Goal: Task Accomplishment & Management: Manage account settings

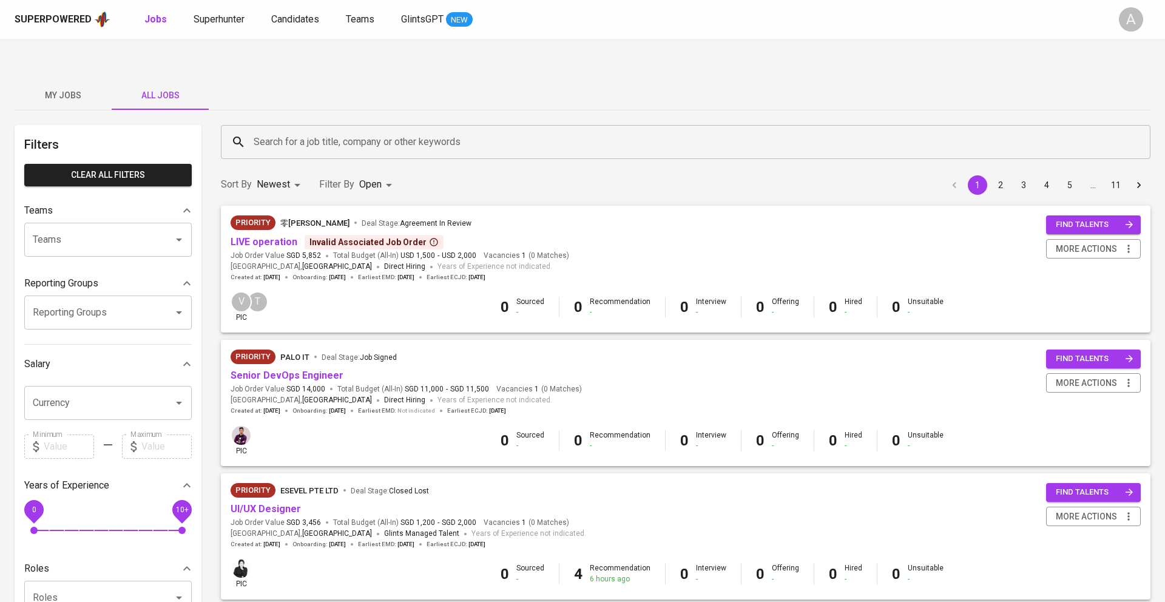
click at [429, 237] on icon at bounding box center [434, 242] width 10 height 10
click at [494, 166] on div "Sort By Newest NEWEST Filter By Open OPEN 1 2 3 4 5 … 11" at bounding box center [686, 184] width 944 height 37
click at [535, 215] on span "Priority 零矩智能 Ling Ju Deal Stage : Agreement In Review" at bounding box center [400, 222] width 338 height 15
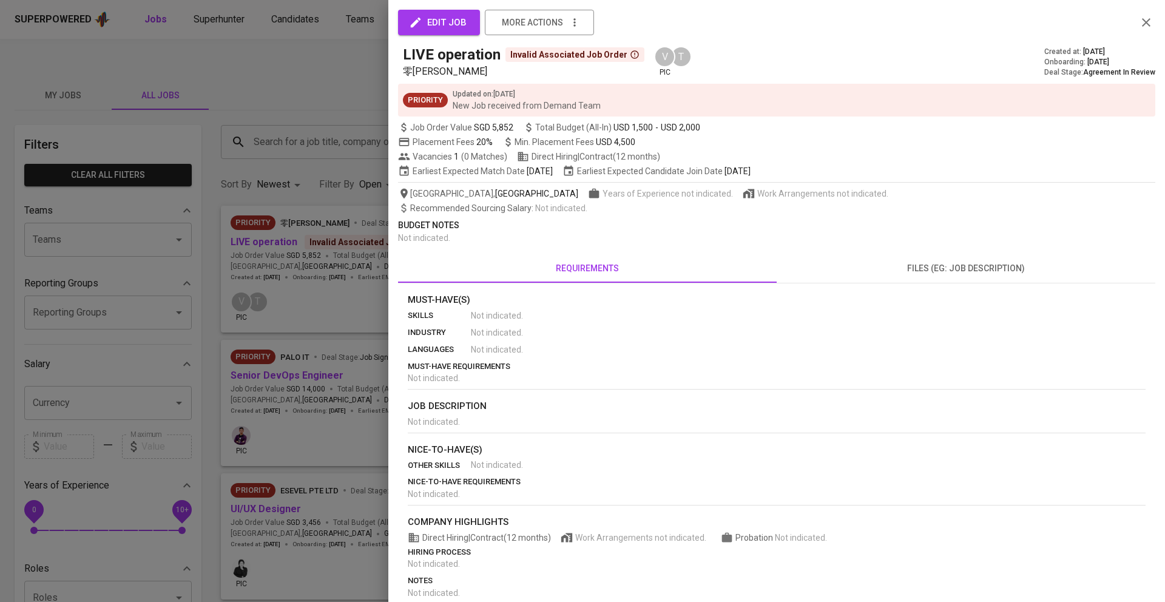
click at [455, 30] on span "edit job" at bounding box center [438, 23] width 55 height 16
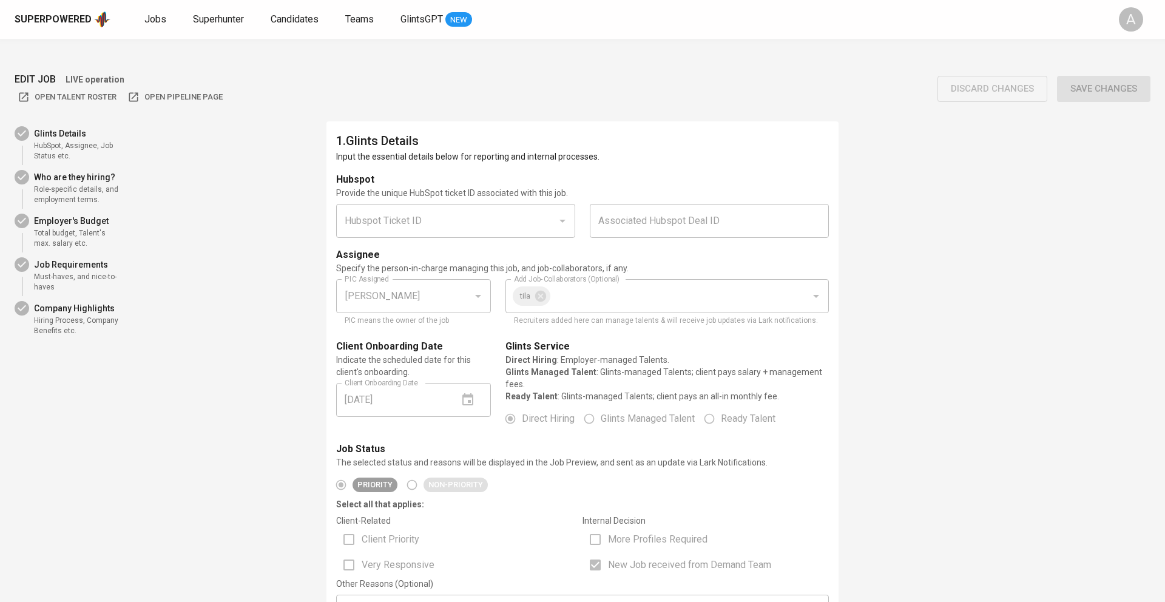
click at [406, 279] on div "vern PIC Assigned" at bounding box center [413, 296] width 155 height 34
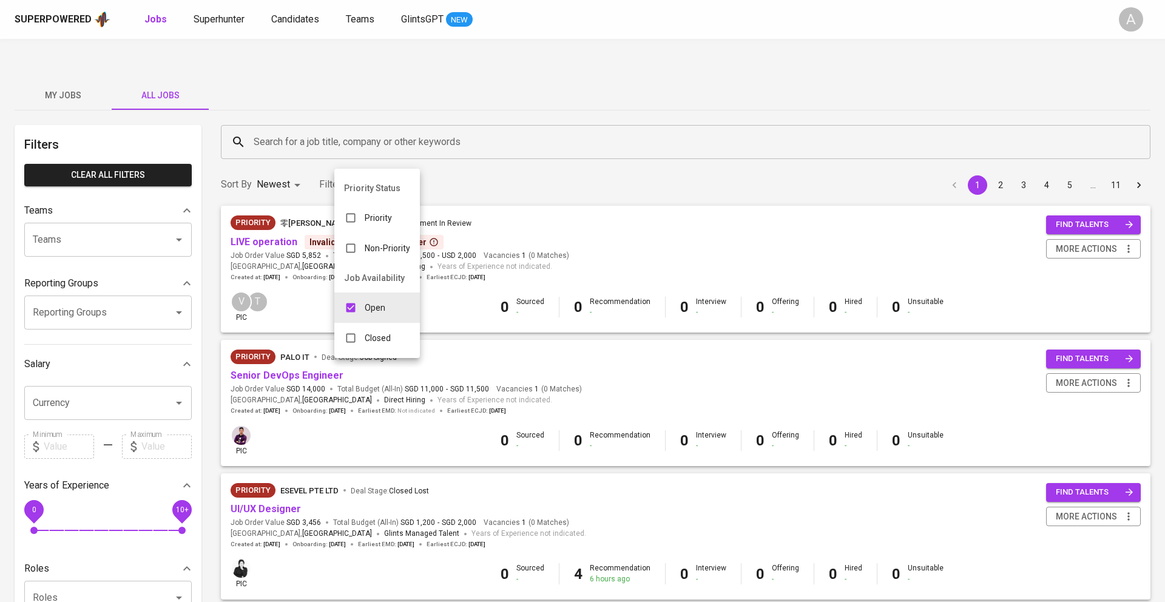
click at [451, 162] on div at bounding box center [582, 301] width 1165 height 602
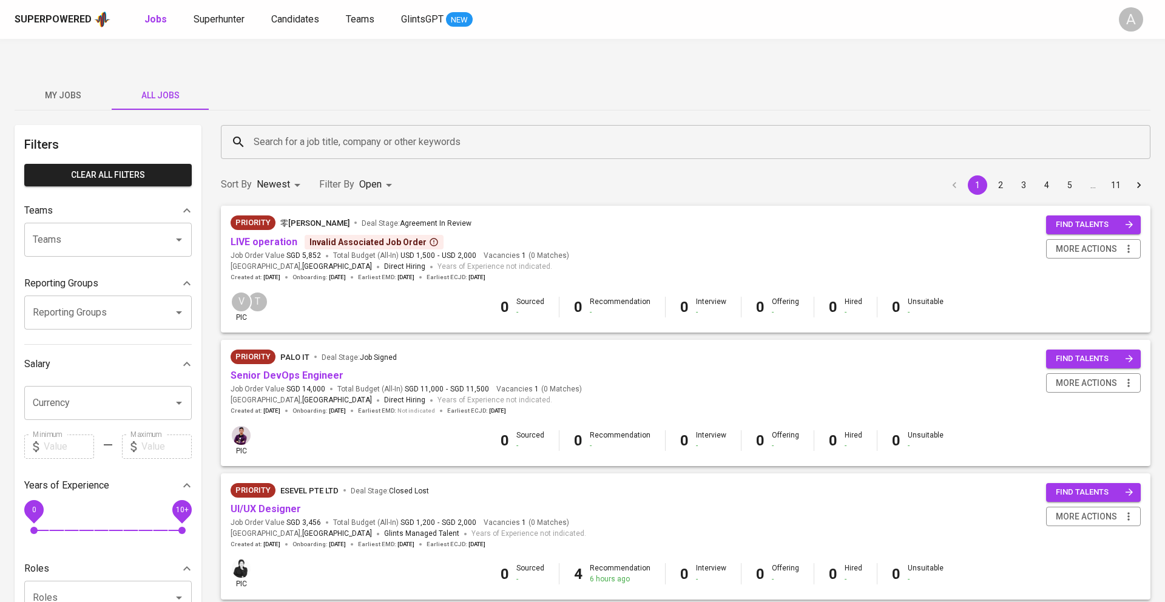
click at [409, 65] on div at bounding box center [582, 301] width 1165 height 602
click at [1095, 241] on span "more actions" at bounding box center [1086, 248] width 61 height 15
click at [942, 167] on div at bounding box center [582, 301] width 1165 height 602
click at [327, 369] on link "Senior DevOps Engineer" at bounding box center [287, 375] width 113 height 12
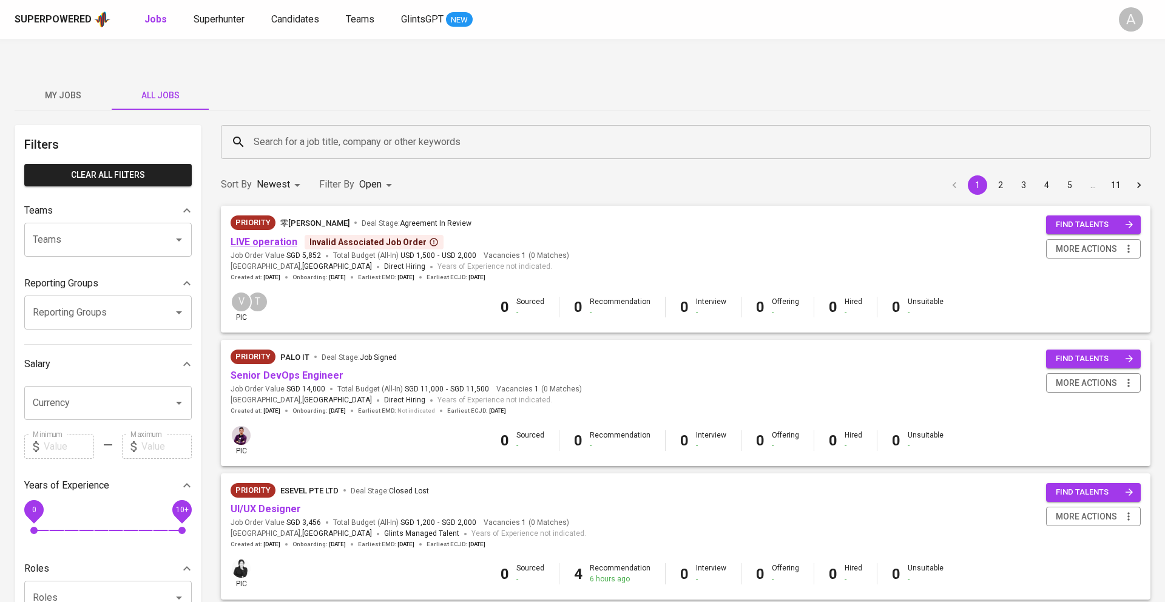
click at [279, 236] on link "LIVE operation" at bounding box center [264, 242] width 67 height 12
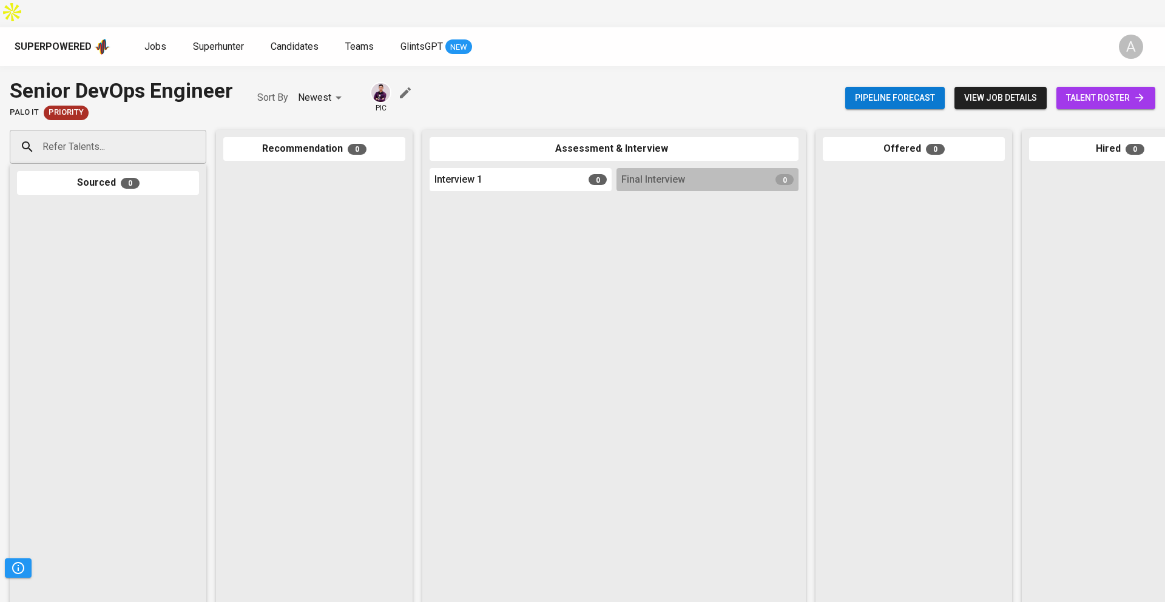
click at [1127, 35] on div "A" at bounding box center [1131, 47] width 24 height 24
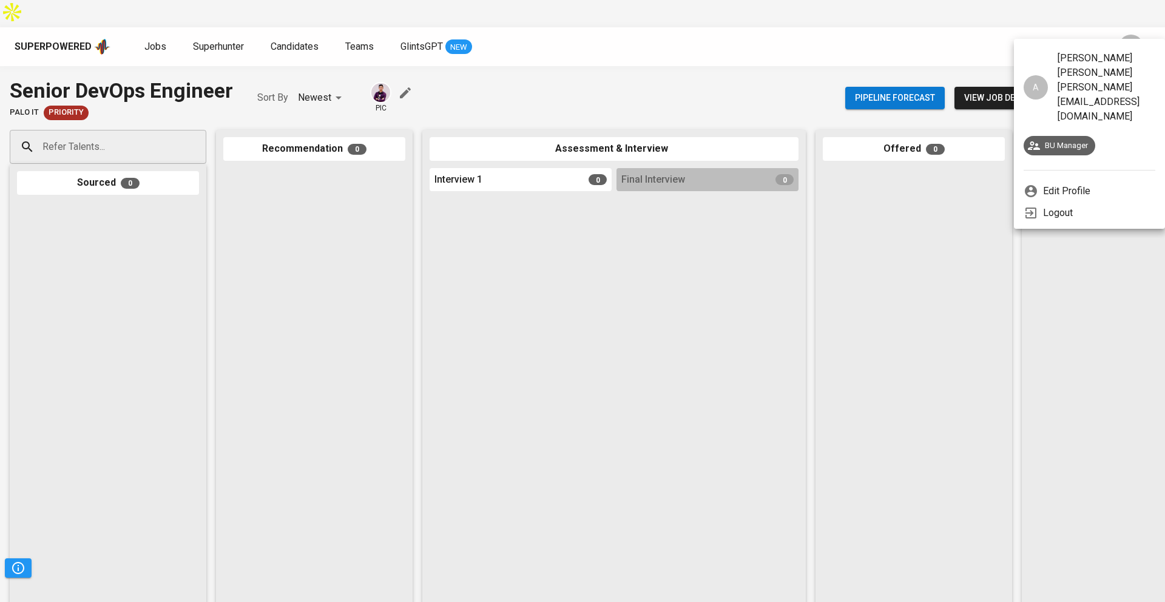
click at [903, 27] on div at bounding box center [582, 301] width 1165 height 602
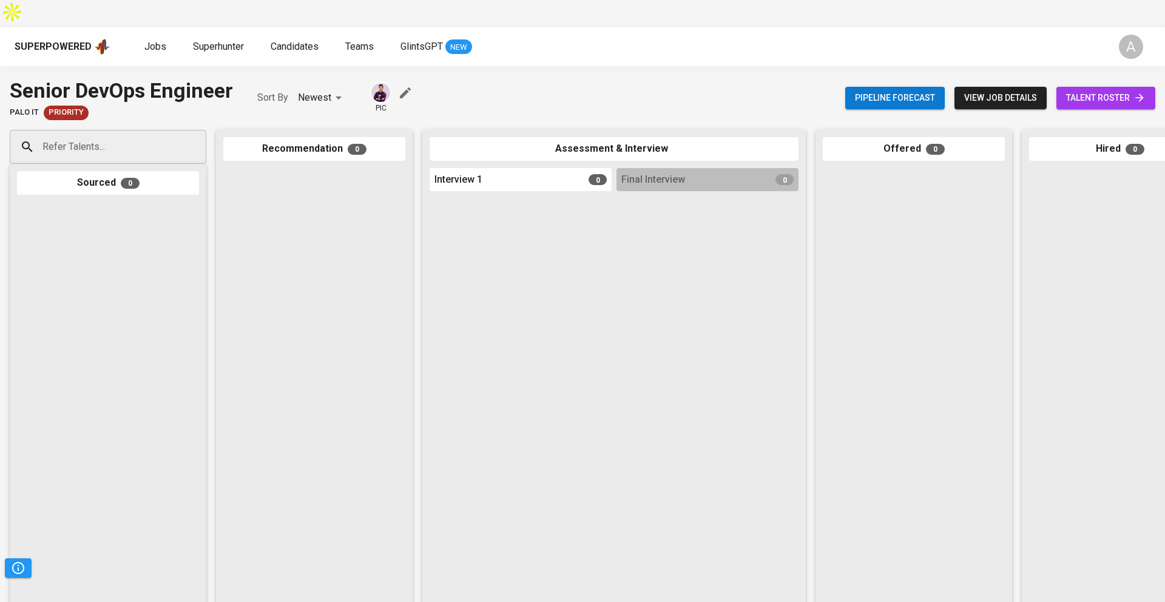
click at [995, 90] on span "view job details" at bounding box center [1000, 97] width 73 height 15
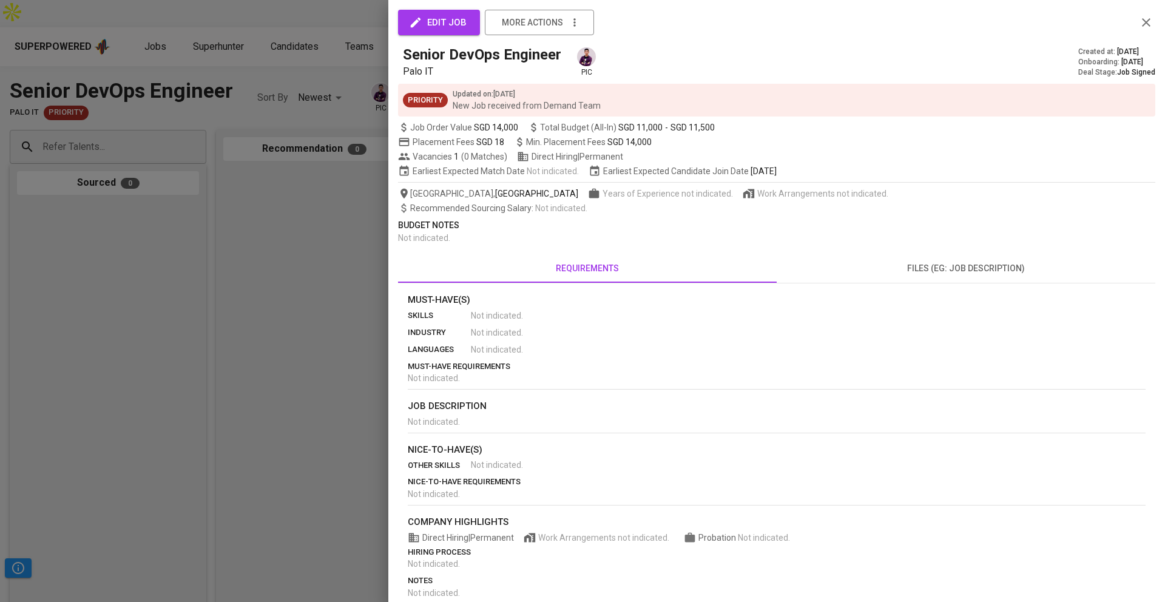
click at [471, 23] on button "edit job" at bounding box center [439, 22] width 82 height 25
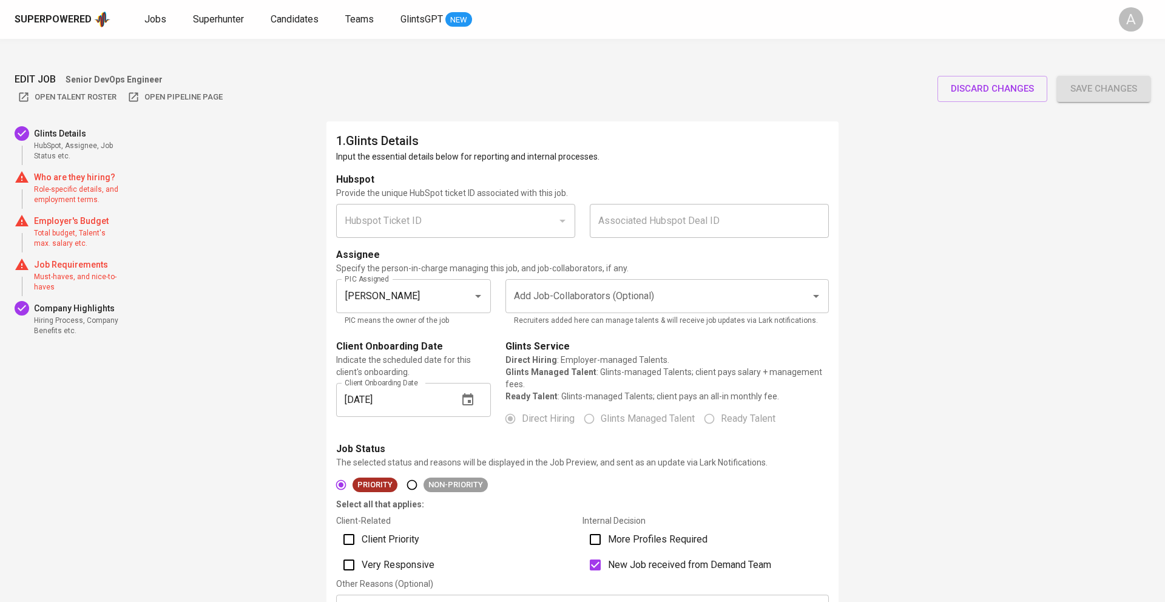
click at [534, 280] on div "Add Job-Collaborators (Optional)" at bounding box center [666, 296] width 323 height 34
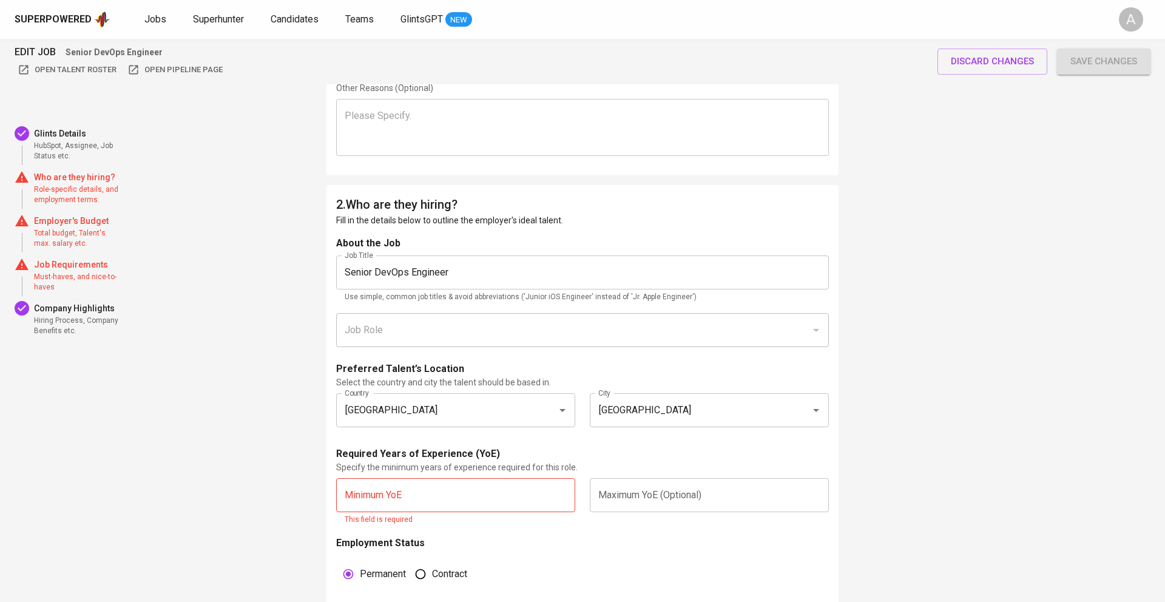
scroll to position [554, 0]
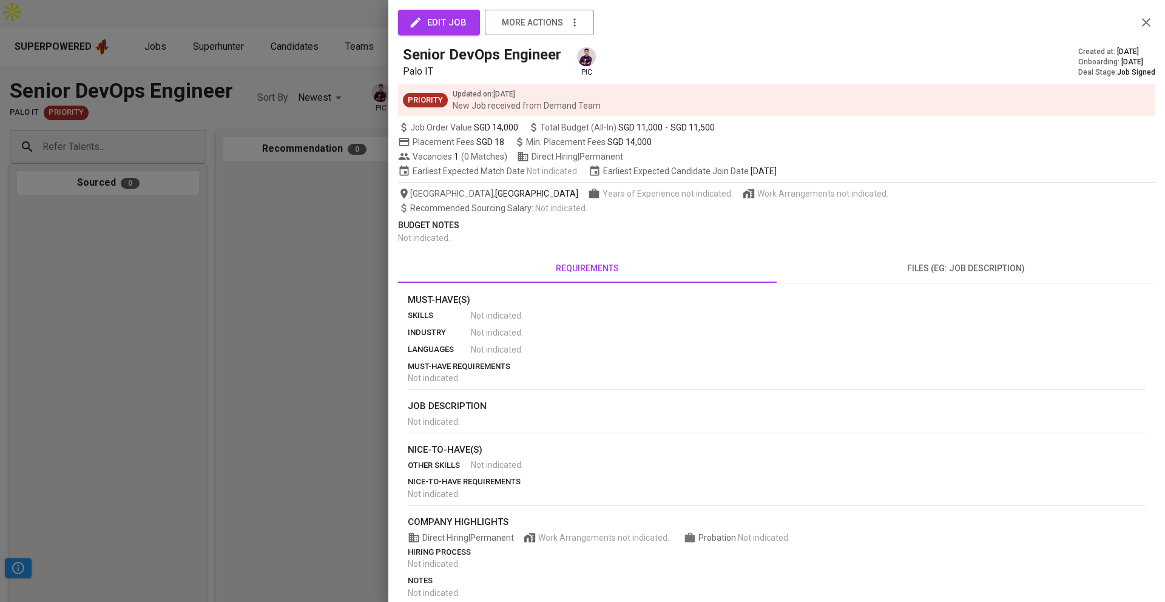
click at [1147, 29] on icon "button" at bounding box center [1146, 22] width 15 height 15
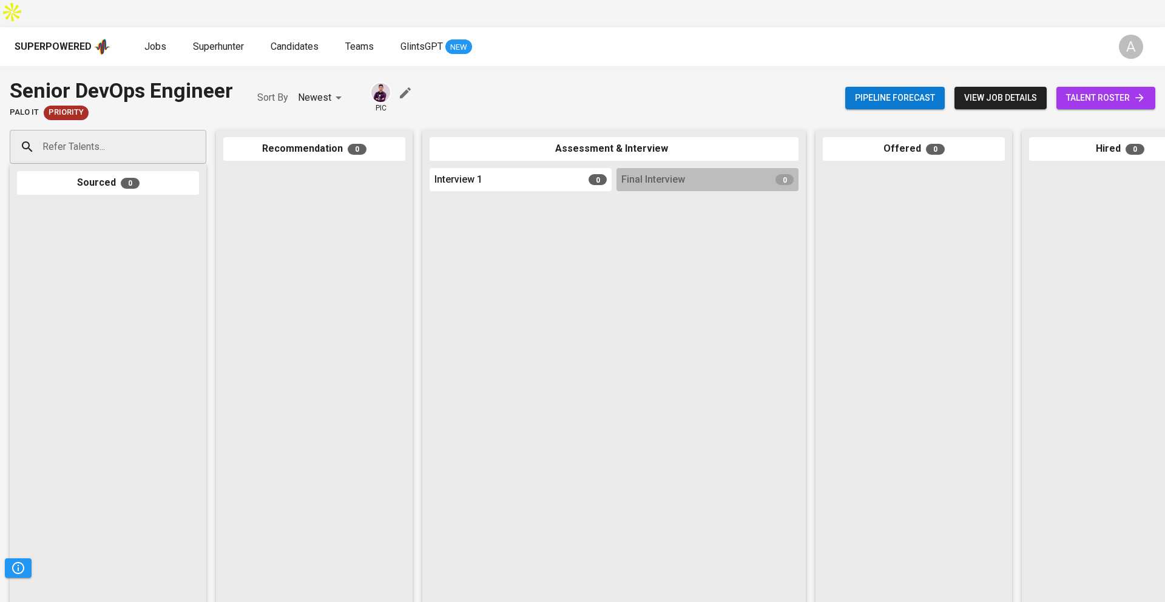
click at [972, 90] on span "view job details" at bounding box center [1000, 97] width 73 height 15
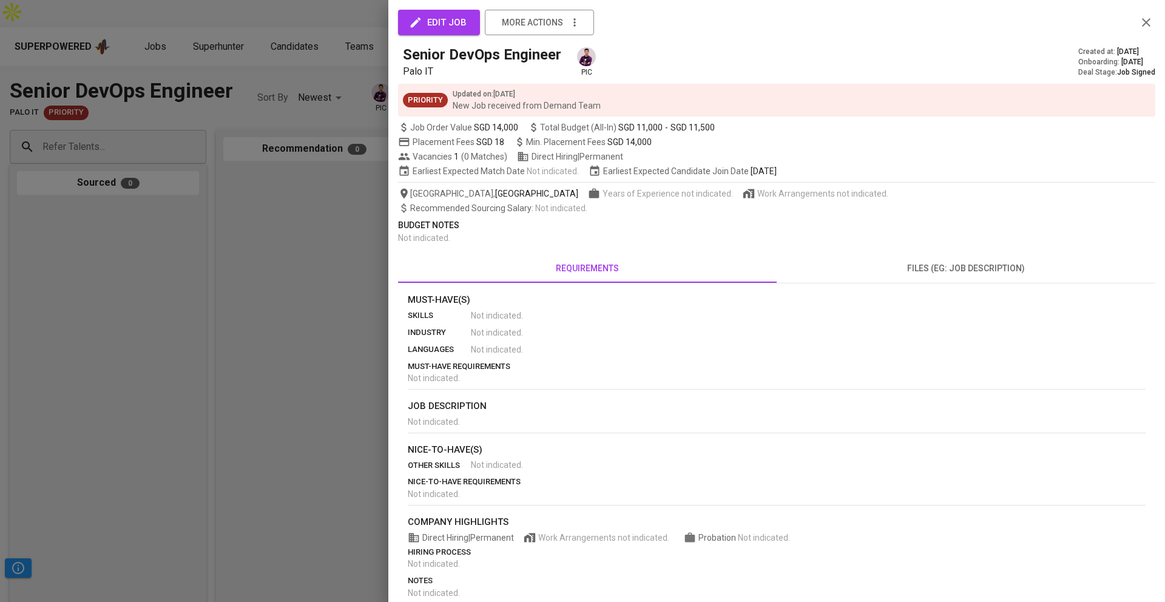
click at [437, 29] on span "edit job" at bounding box center [438, 23] width 55 height 16
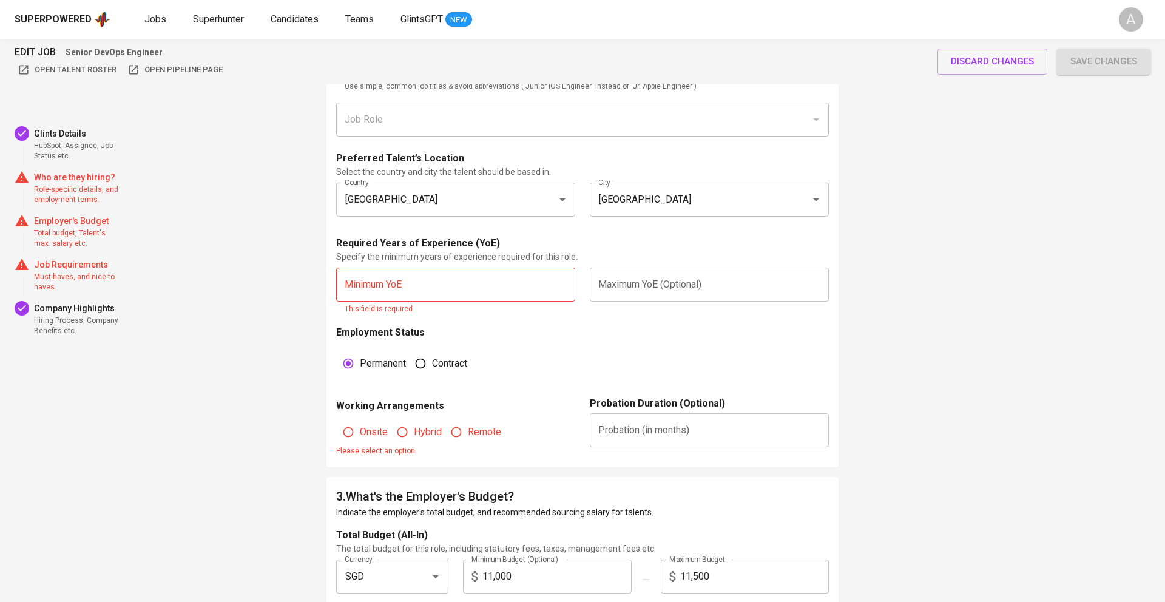
scroll to position [710, 0]
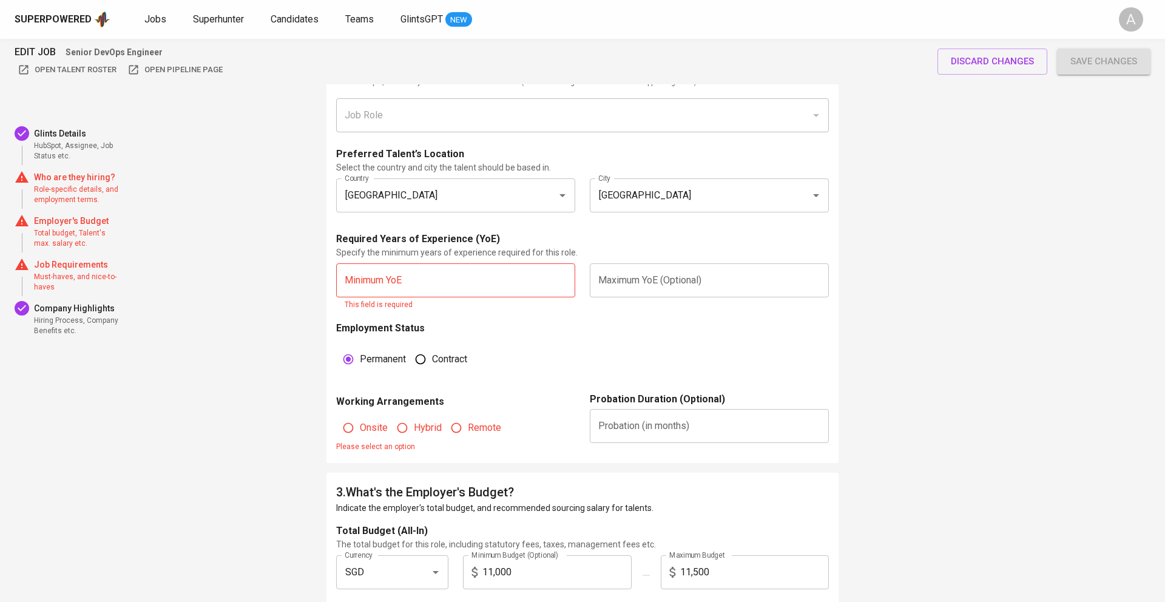
click at [637, 263] on input "text" at bounding box center [709, 280] width 239 height 34
click at [635, 409] on input "text" at bounding box center [709, 426] width 239 height 34
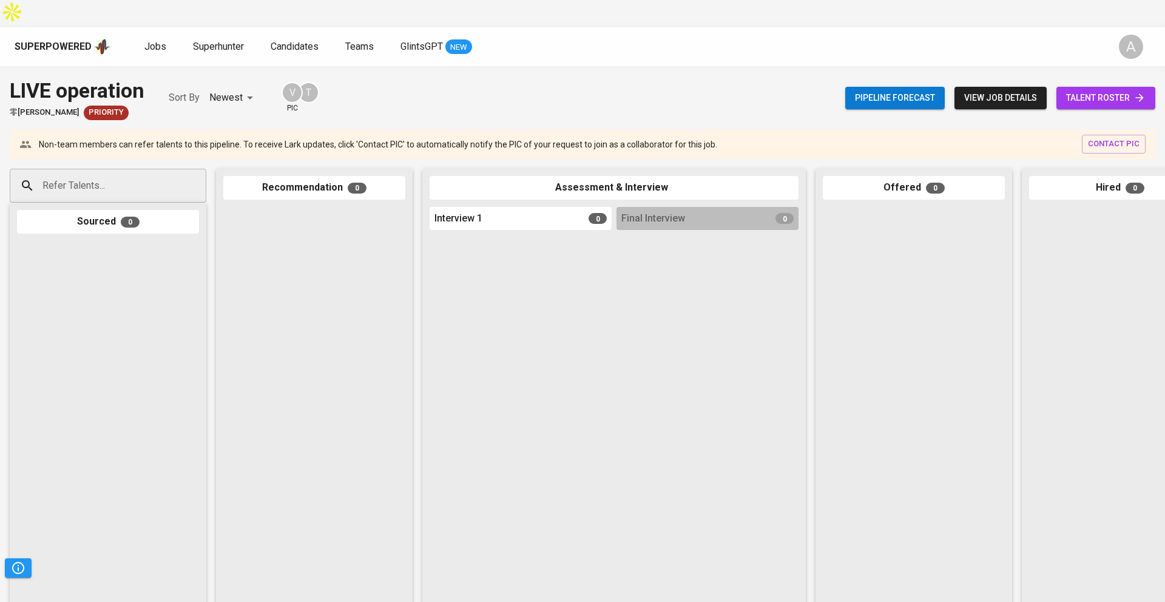
click at [984, 90] on span "view job details" at bounding box center [1000, 97] width 73 height 15
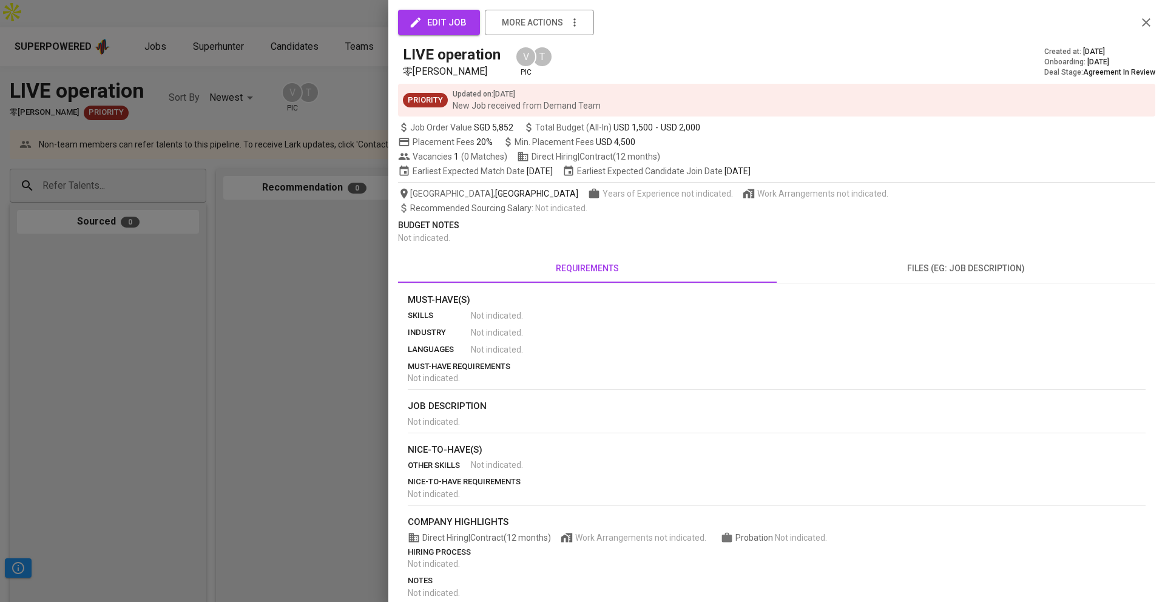
click at [445, 29] on span "edit job" at bounding box center [438, 23] width 55 height 16
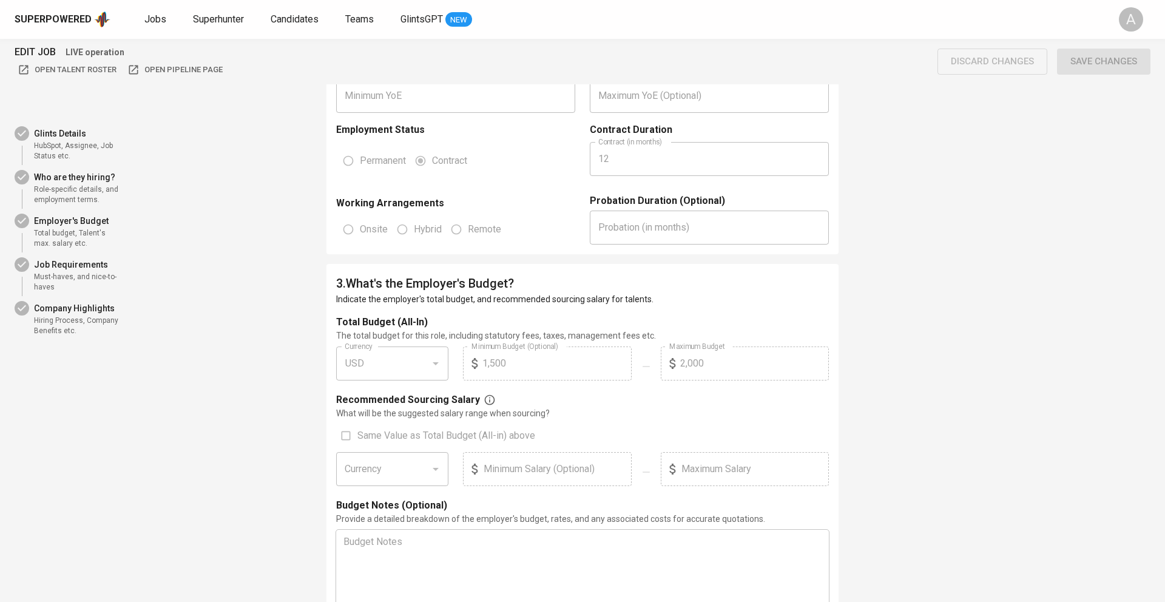
scroll to position [921, 0]
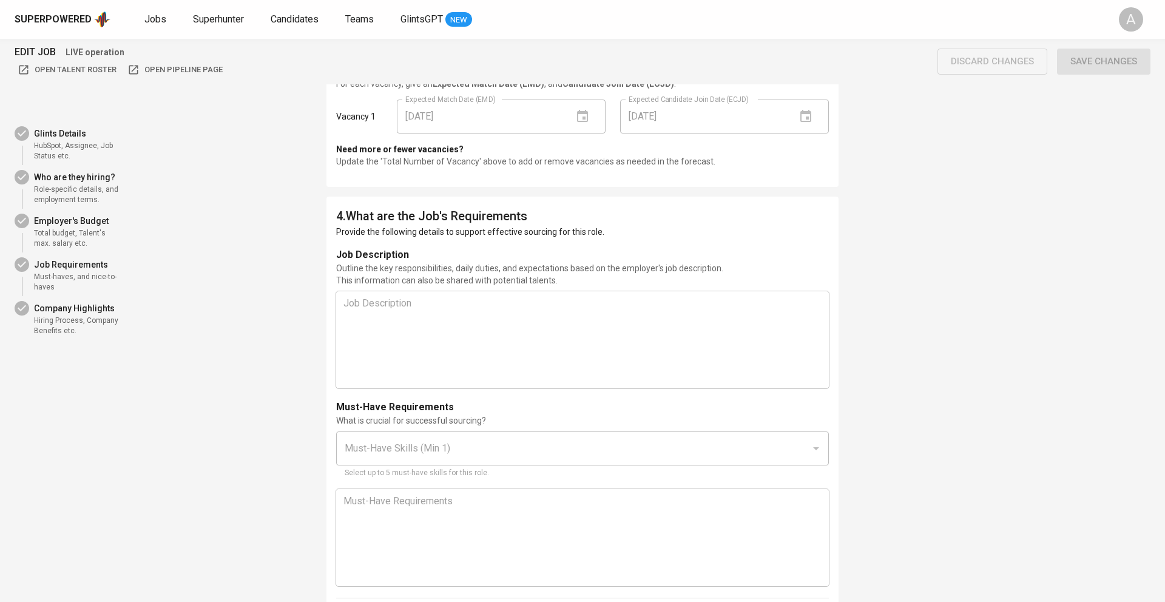
click at [549, 308] on div "Job Description ﻿" at bounding box center [582, 339] width 478 height 87
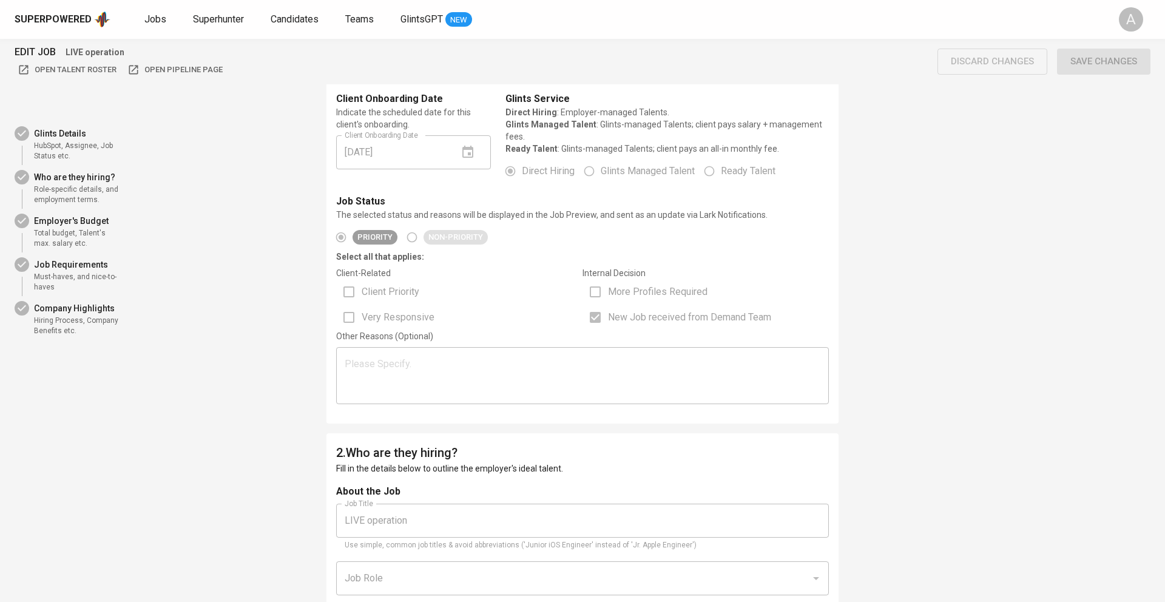
scroll to position [0, 0]
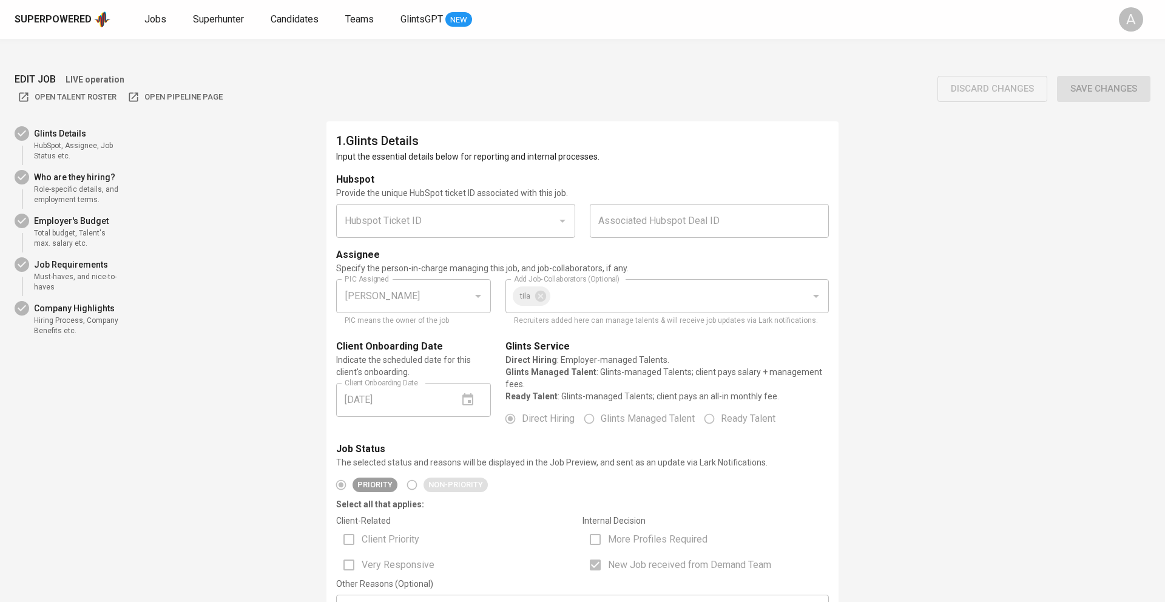
click at [423, 210] on div "Hubspot Ticket ID Hubspot Ticket ID" at bounding box center [456, 221] width 254 height 49
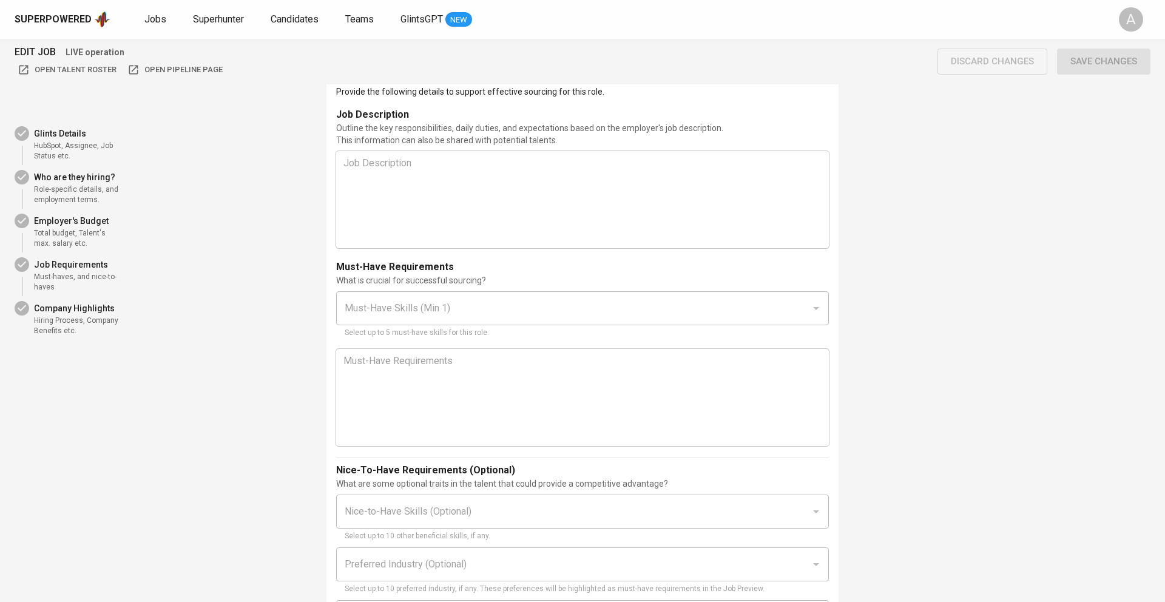
scroll to position [1713, 0]
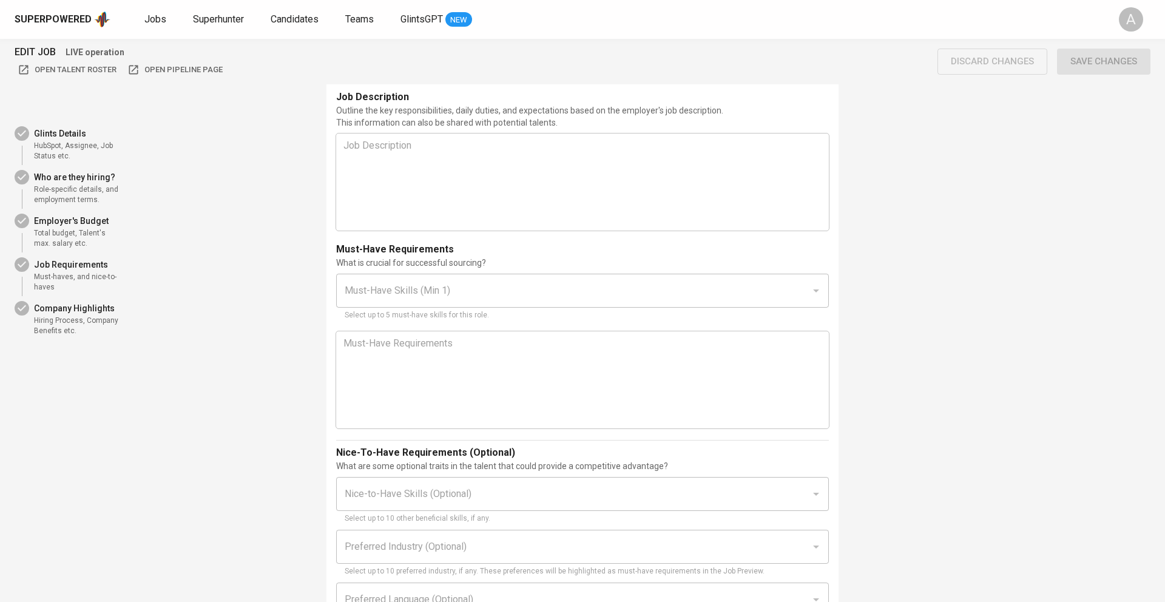
click at [702, 138] on div "Job Description ﻿" at bounding box center [582, 181] width 478 height 87
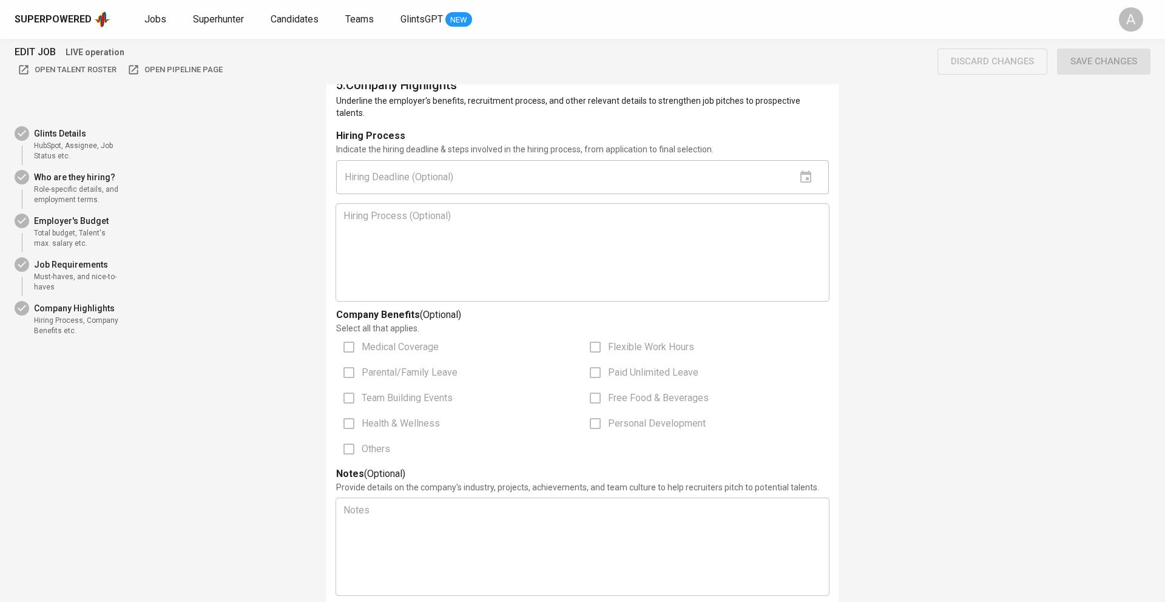
scroll to position [2424, 0]
click at [636, 163] on div "Hiring Process Indicate the hiring deadline & steps involved in the hiring proc…" at bounding box center [582, 217] width 493 height 174
click at [623, 210] on p "Hiring Process (Optional) ﻿" at bounding box center [582, 217] width 478 height 15
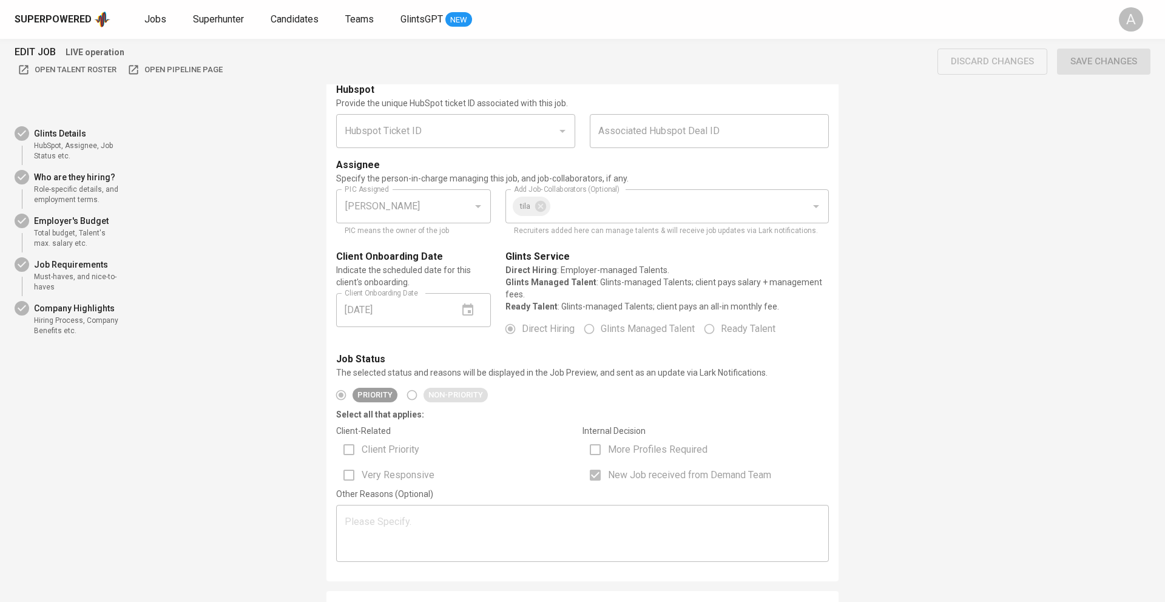
scroll to position [0, 0]
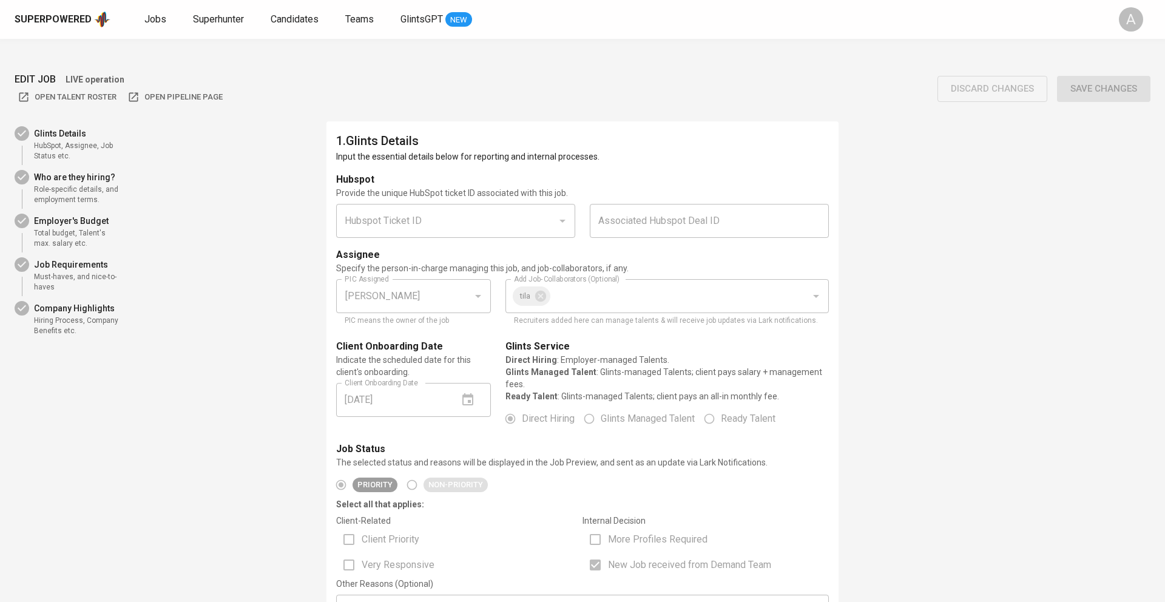
click at [75, 29] on div "Superpowered Jobs Superhunter Candidates Teams GlintsGPT NEW A" at bounding box center [582, 19] width 1165 height 39
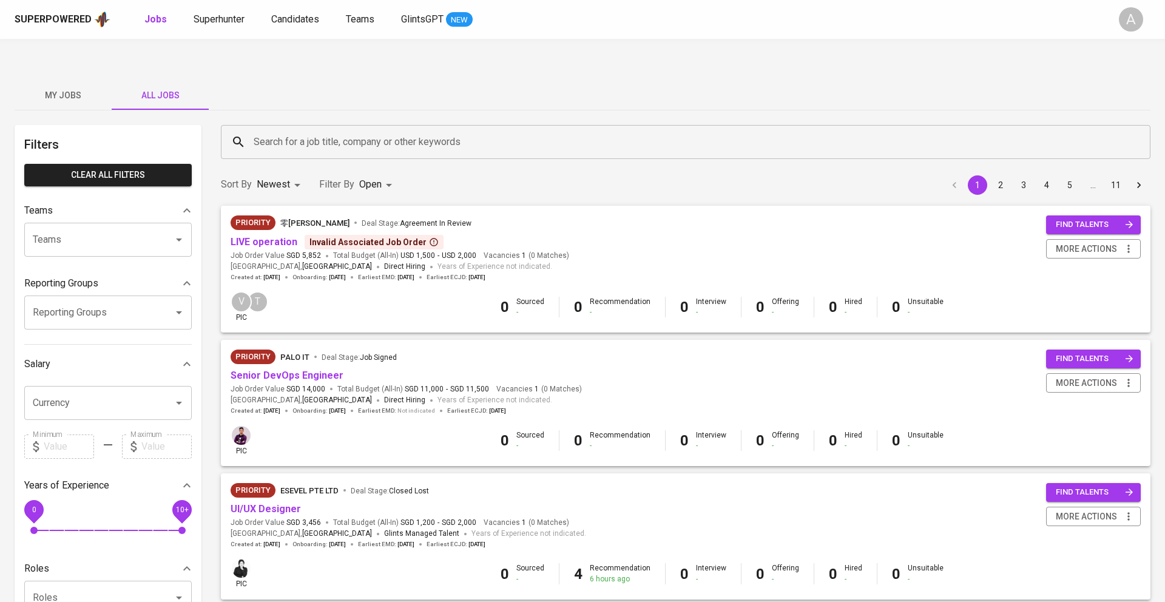
click at [476, 273] on span "Earliest ECJD : [DATE]" at bounding box center [455, 277] width 59 height 8
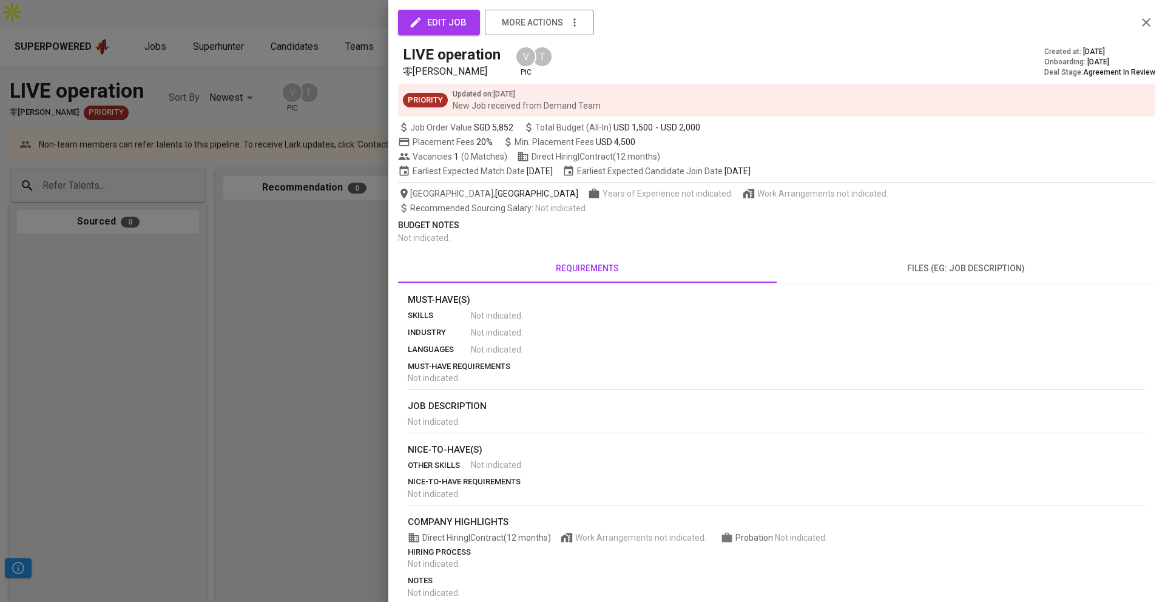
click at [314, 103] on div at bounding box center [582, 301] width 1165 height 602
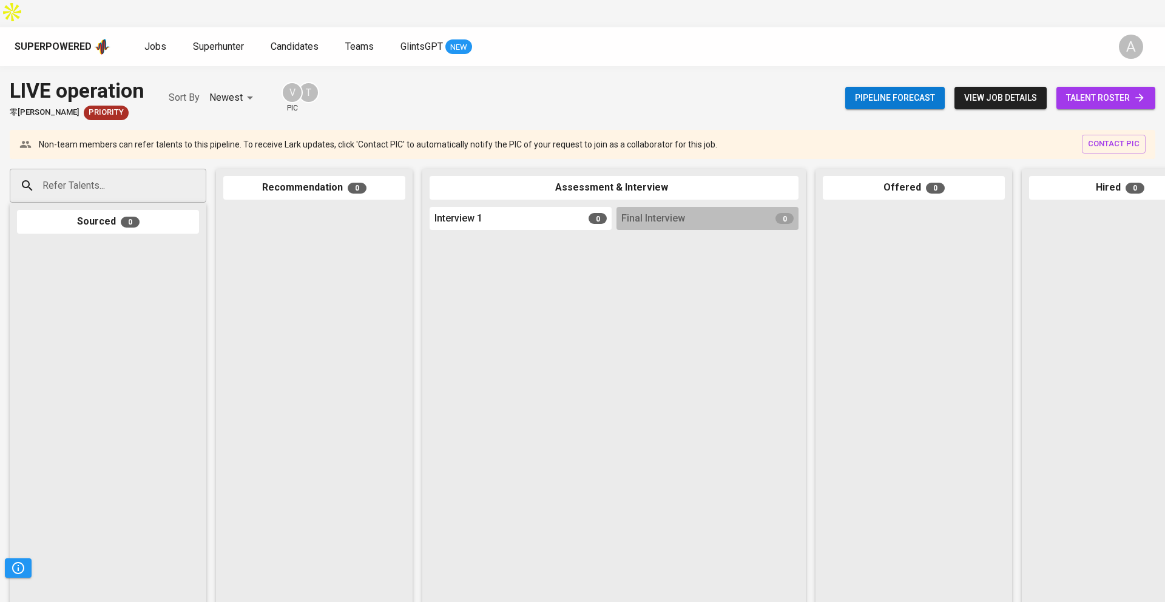
click at [98, 174] on input "Refer Talents..." at bounding box center [102, 185] width 127 height 23
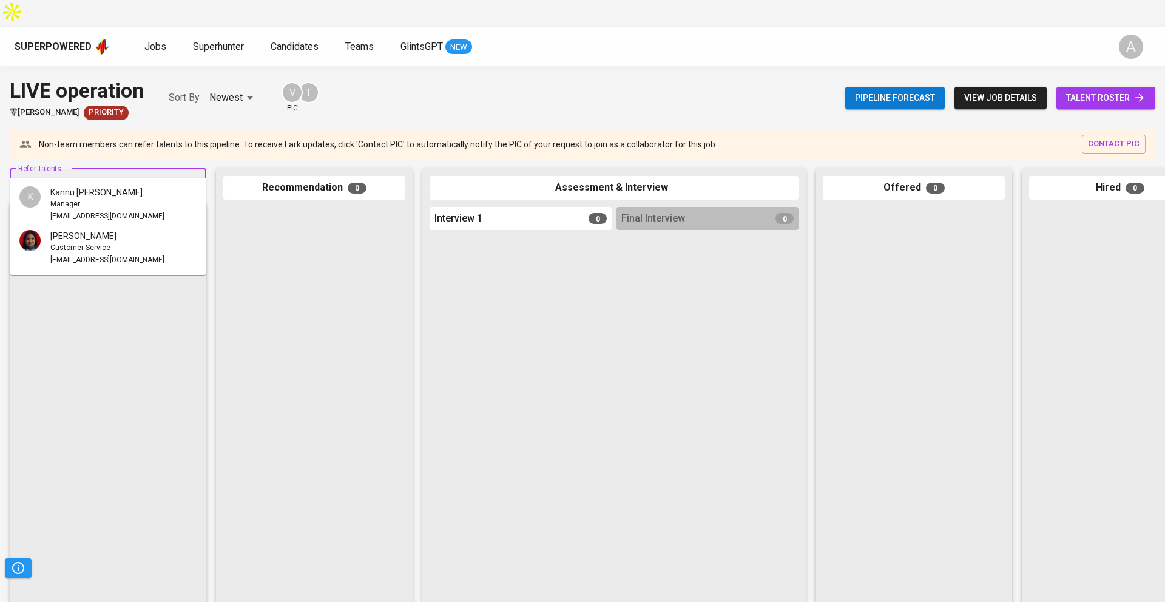
type input "l"
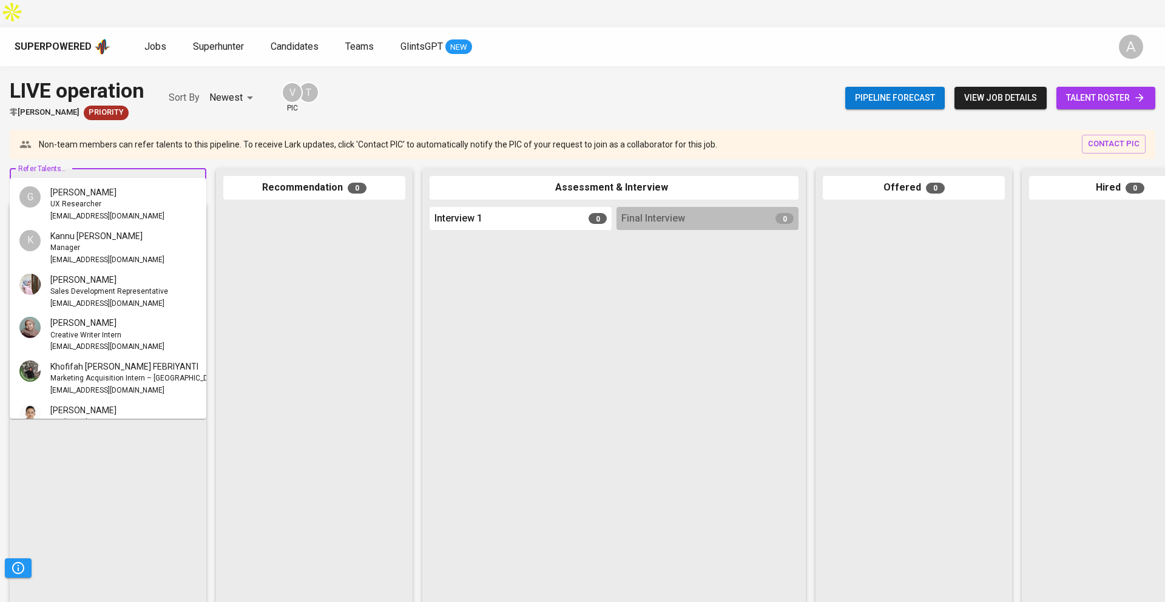
click at [391, 76] on div "LIVE operation 零矩智能 Ling Ju Priority Sort By Newest NEWEST V pic T Pipeline for…" at bounding box center [582, 98] width 1165 height 44
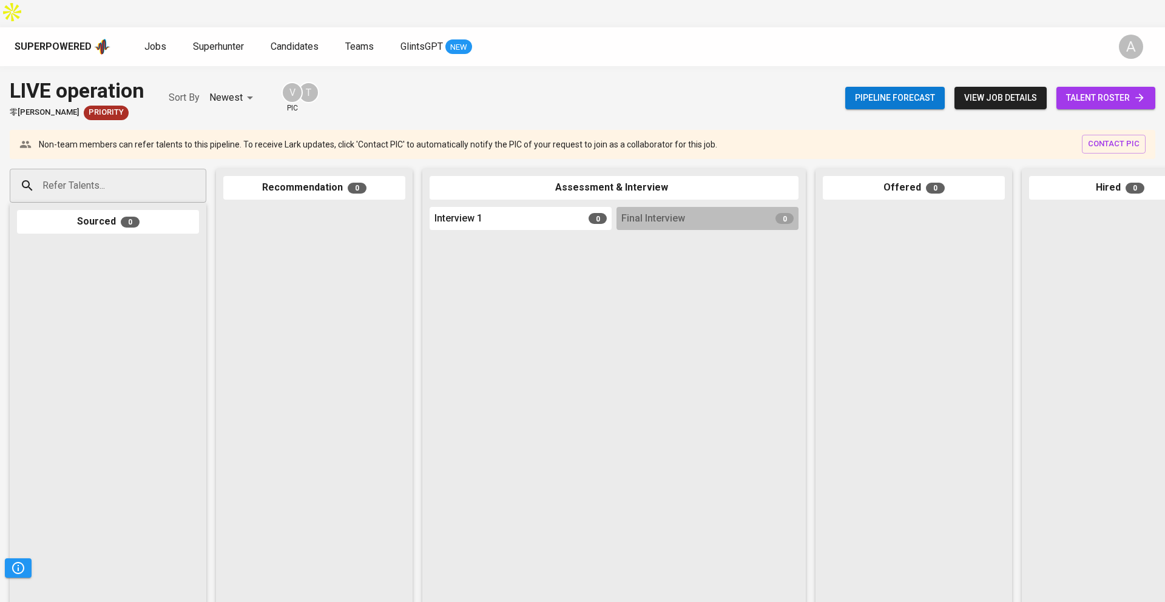
click at [158, 174] on input "Refer Talents..." at bounding box center [102, 185] width 127 height 23
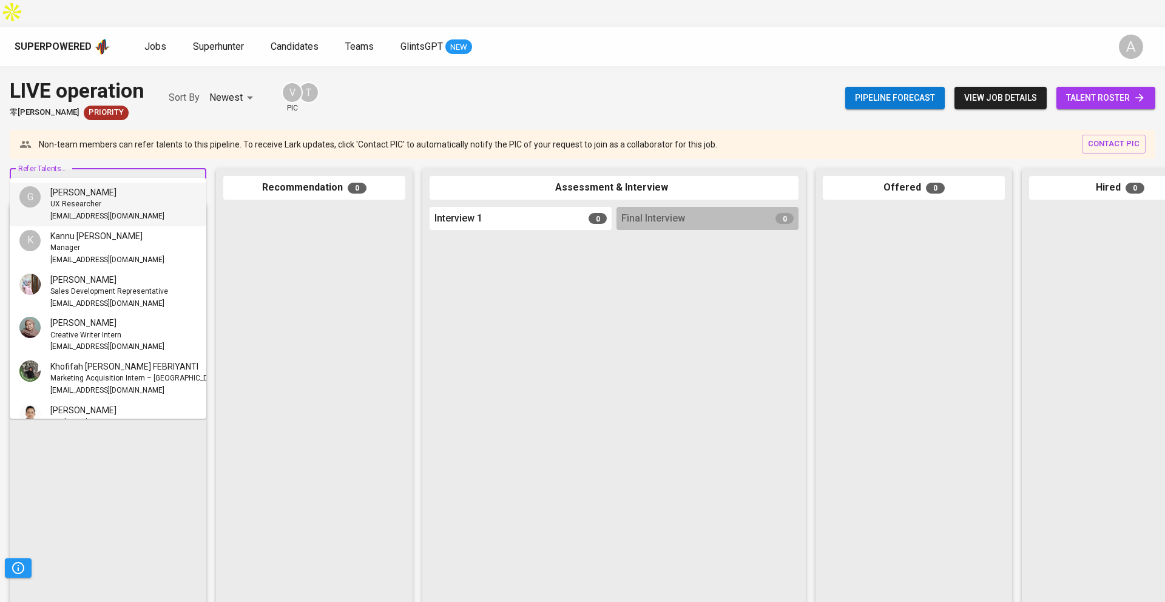
click at [115, 203] on div "UX Researcher" at bounding box center [107, 204] width 114 height 12
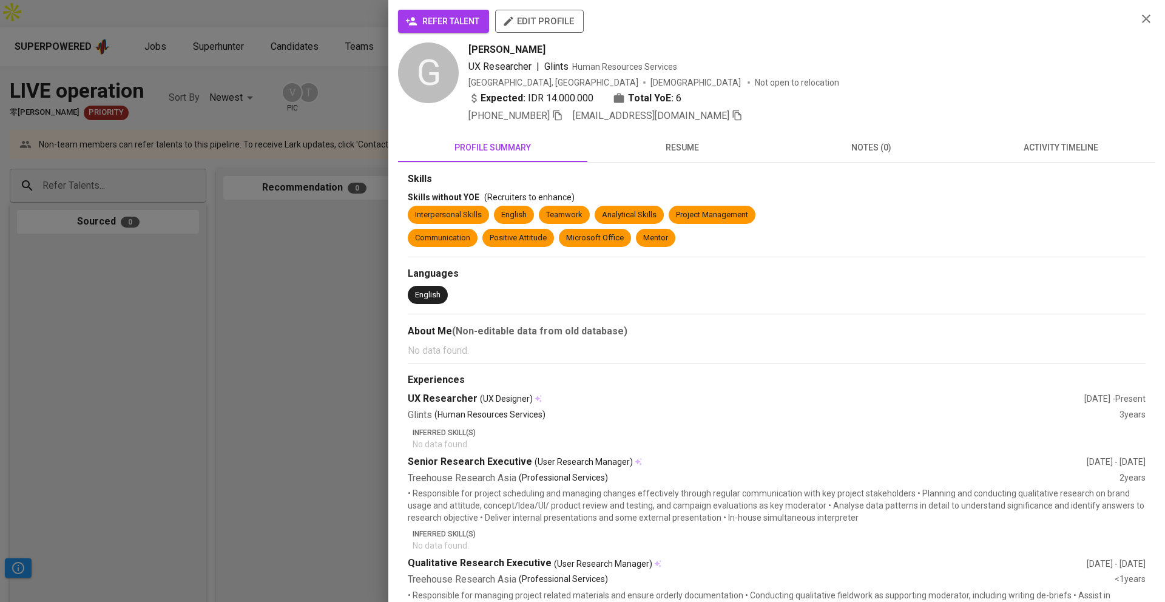
click at [1148, 21] on icon "button" at bounding box center [1146, 19] width 8 height 8
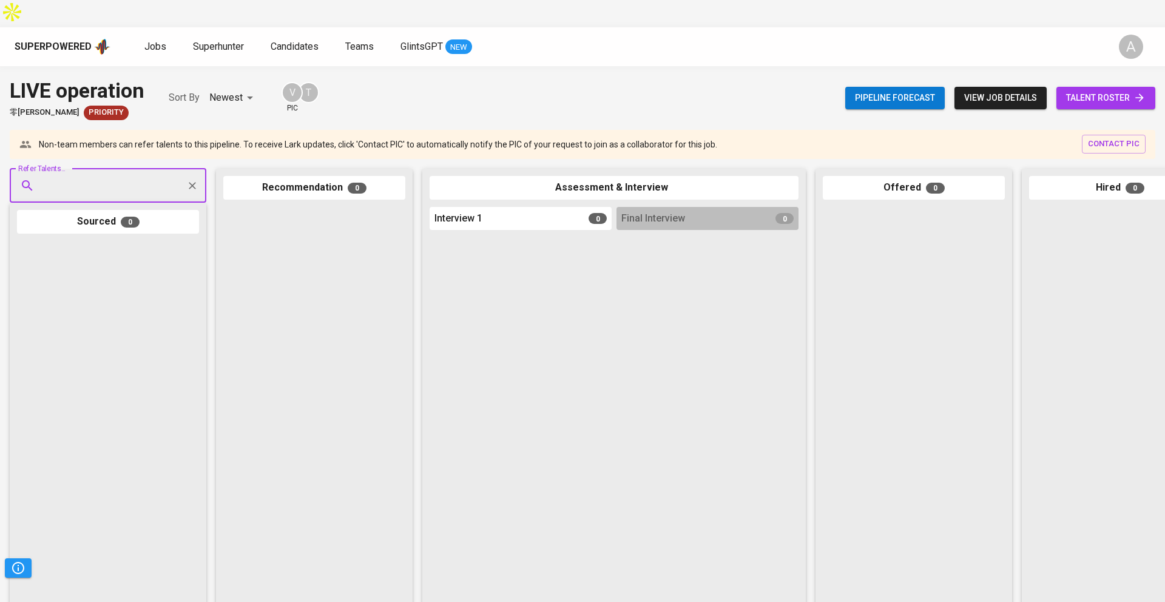
click at [1000, 90] on span "view job details" at bounding box center [1000, 97] width 73 height 15
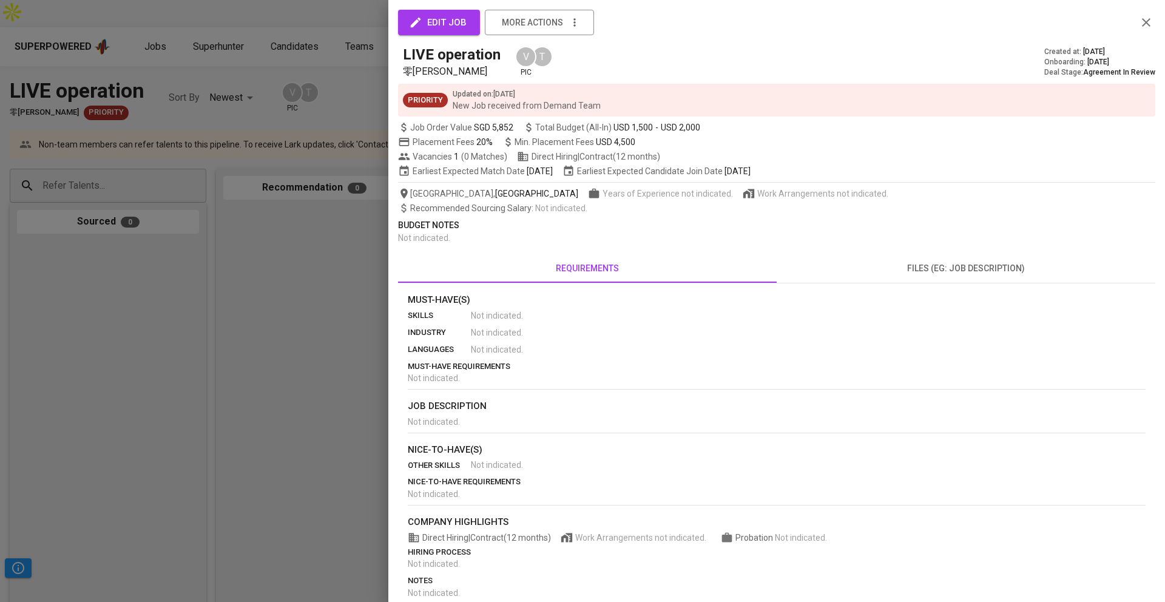
click at [470, 22] on button "edit job" at bounding box center [439, 22] width 82 height 25
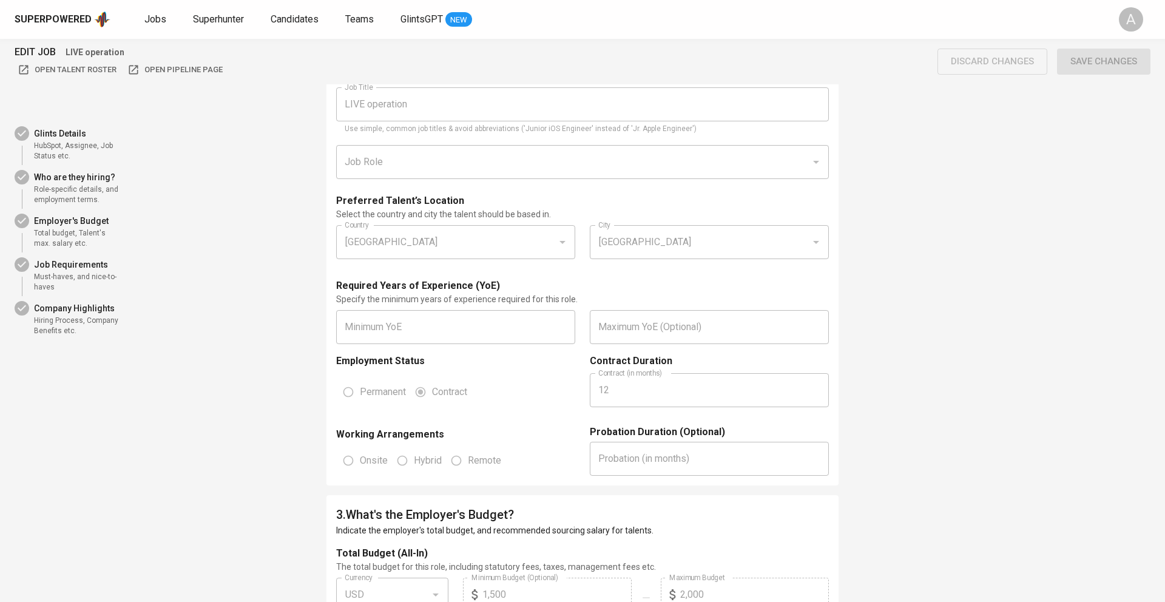
scroll to position [674, 0]
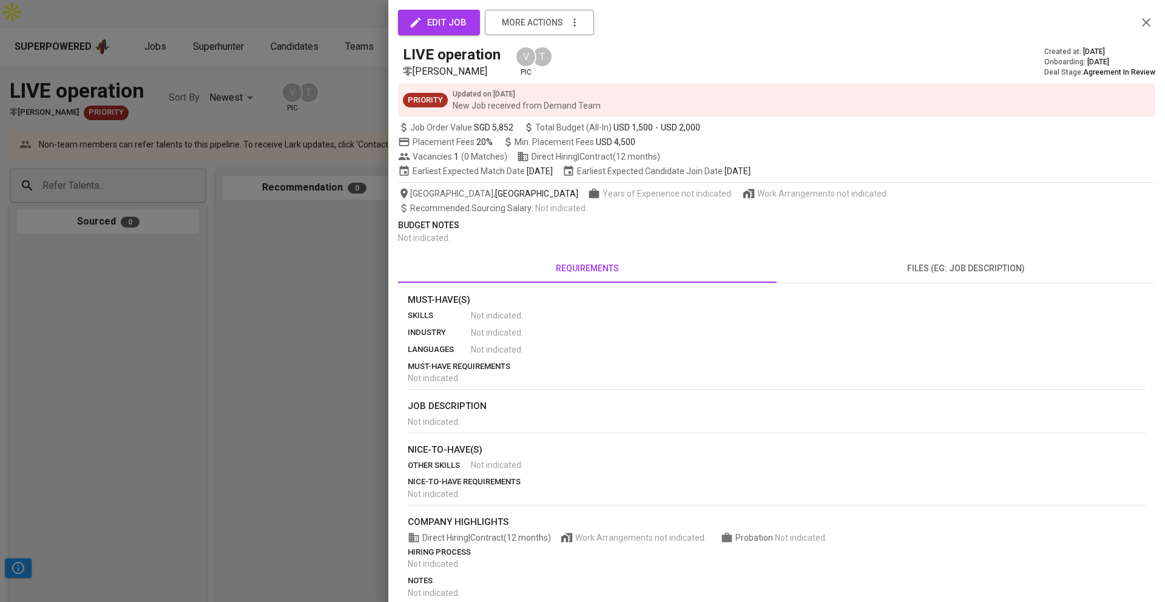
click at [197, 90] on div at bounding box center [582, 301] width 1165 height 602
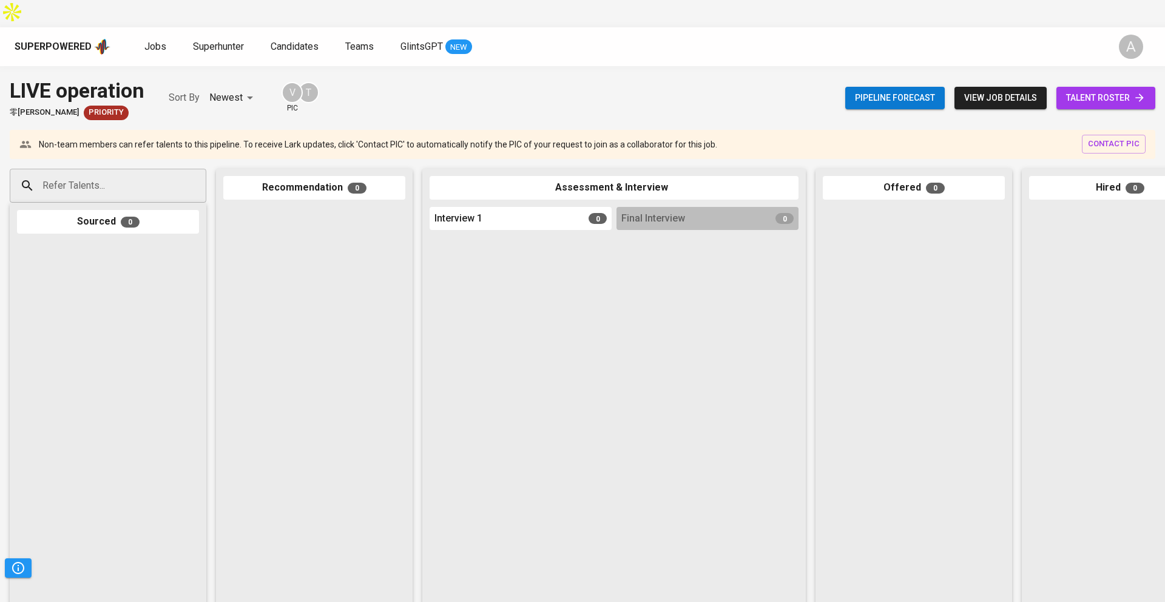
click at [197, 90] on div "LIVE operation 零矩智能 Ling Ju Priority Sort By Newest NEWEST V pic T" at bounding box center [164, 98] width 309 height 44
click at [497, 66] on div "LIVE operation 零矩智能 Ling Ju Priority Sort By Newest NEWEST V pic T Pipeline for…" at bounding box center [582, 347] width 1165 height 563
